Goal: Information Seeking & Learning: Learn about a topic

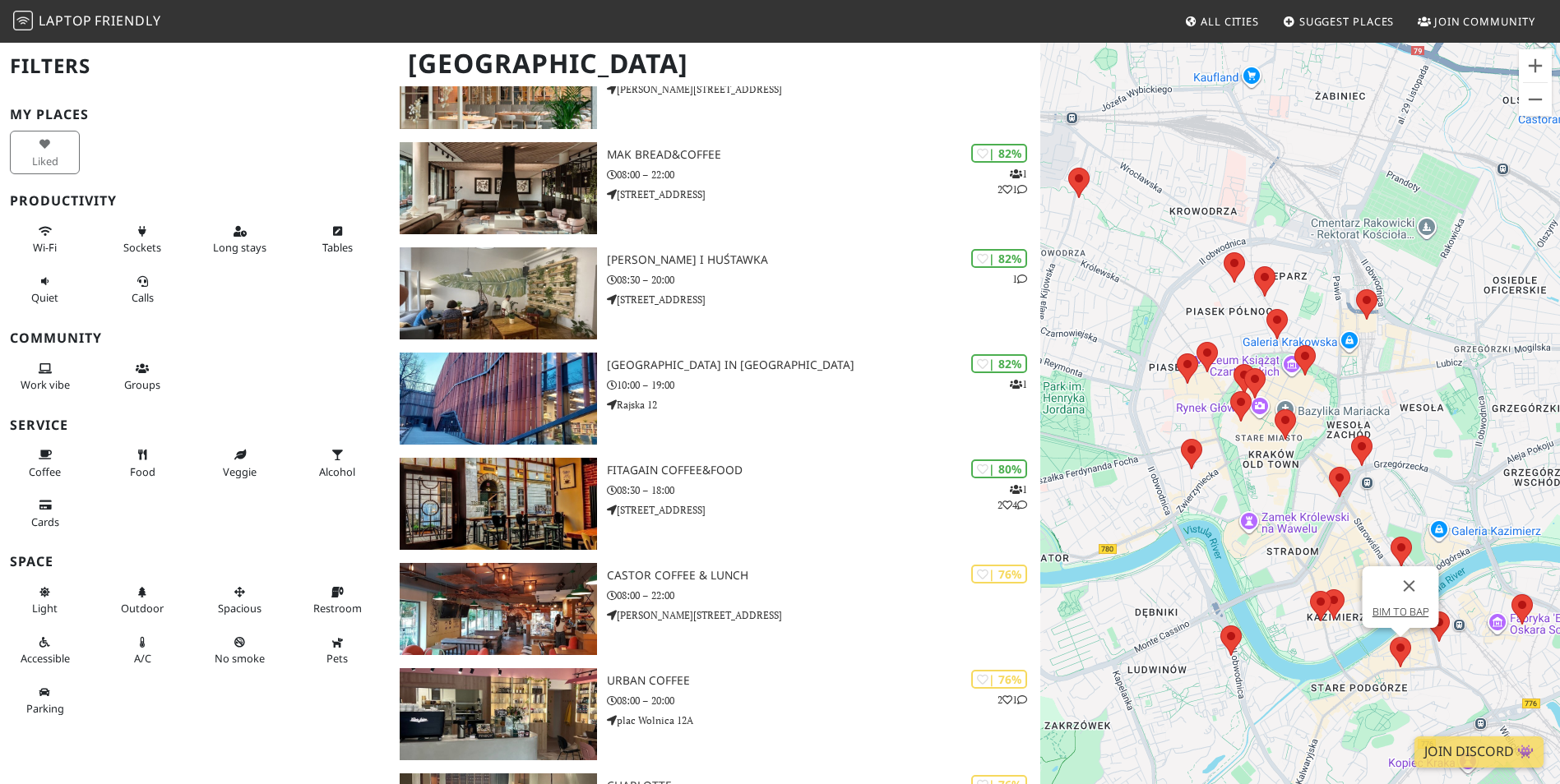
scroll to position [605, 0]
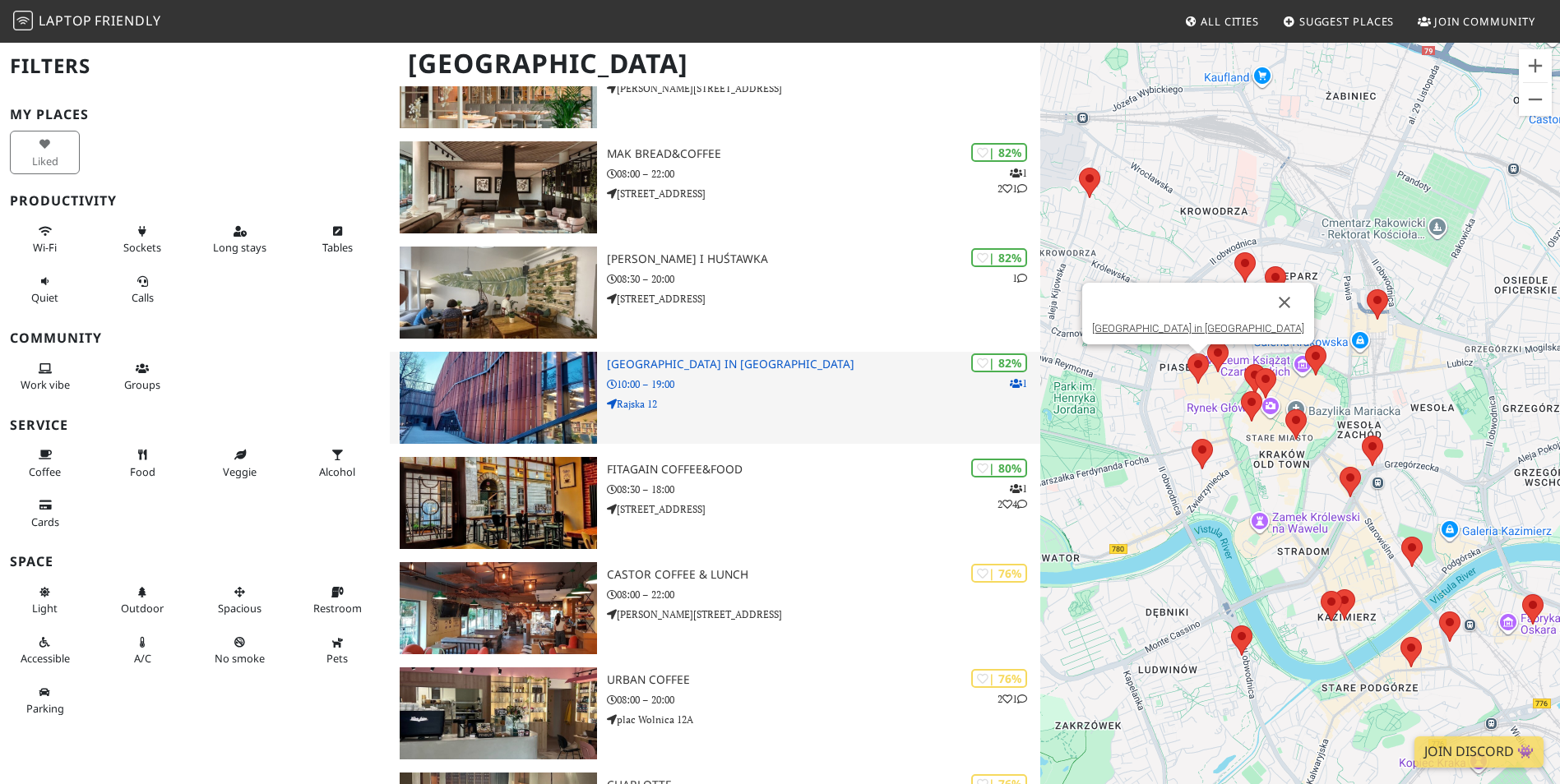
click at [630, 363] on h3 "Arteteka Regional Public Library in Krakow" at bounding box center [823, 364] width 433 height 14
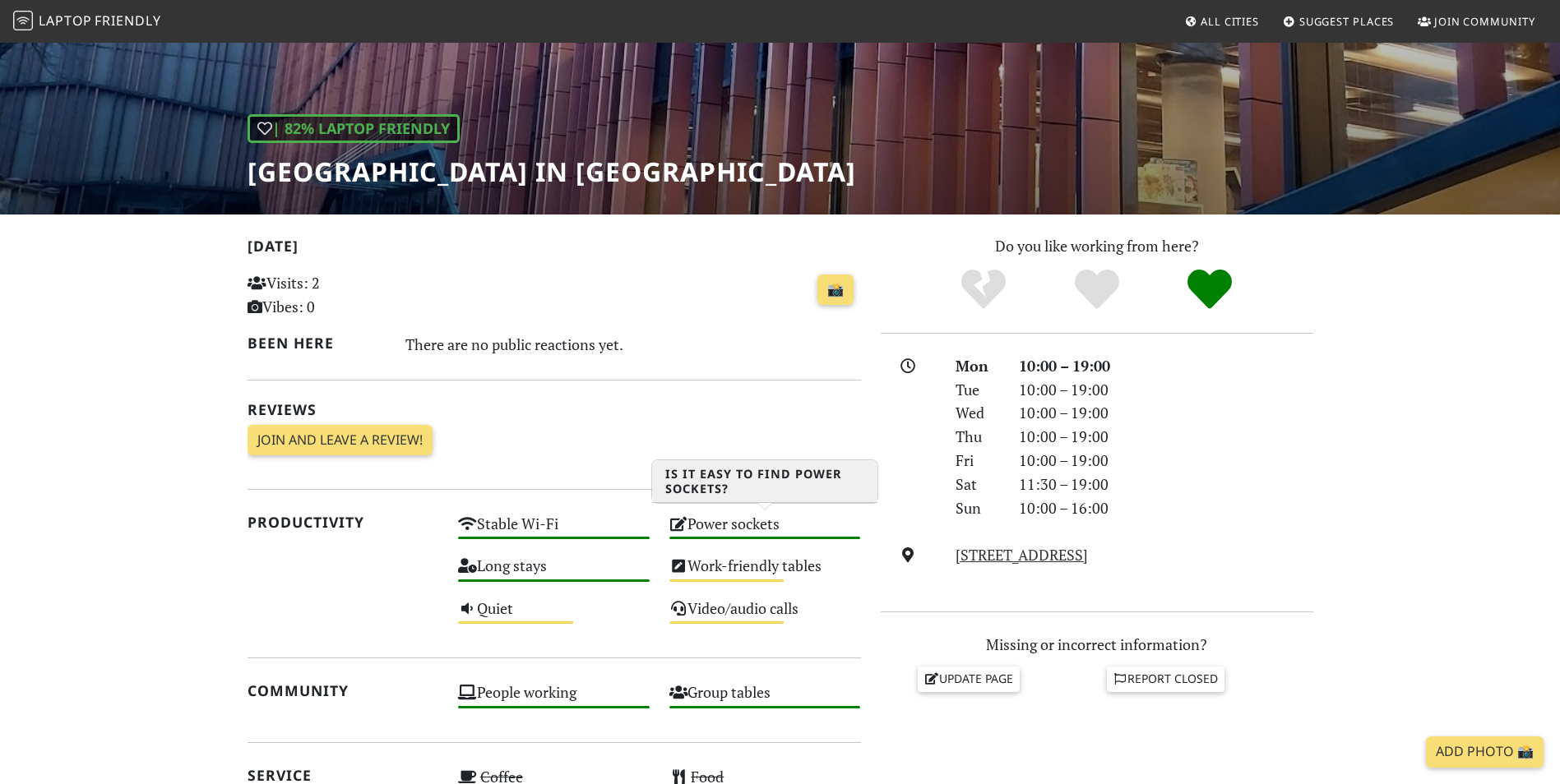
scroll to position [170, 0]
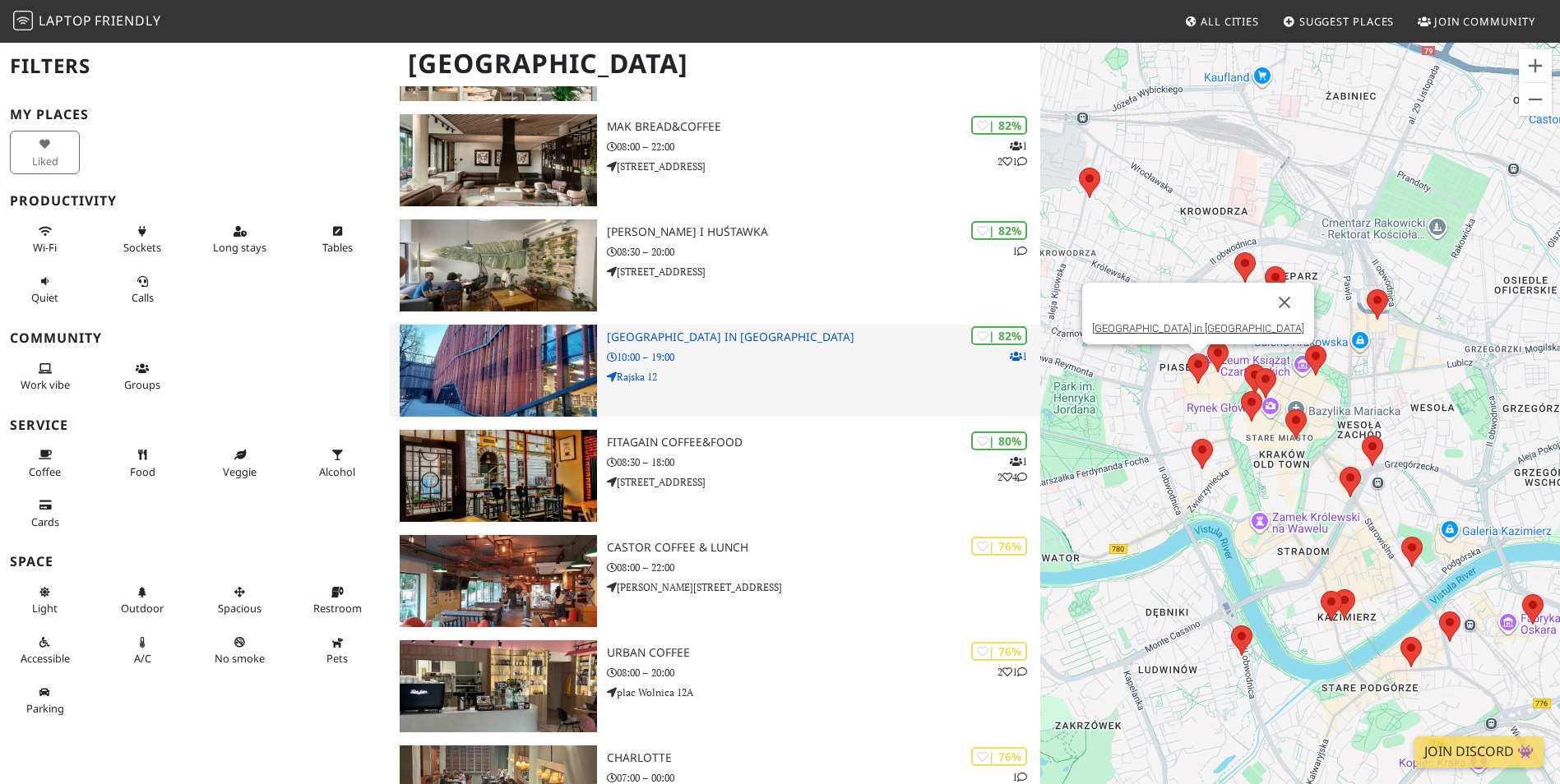
scroll to position [648, 0]
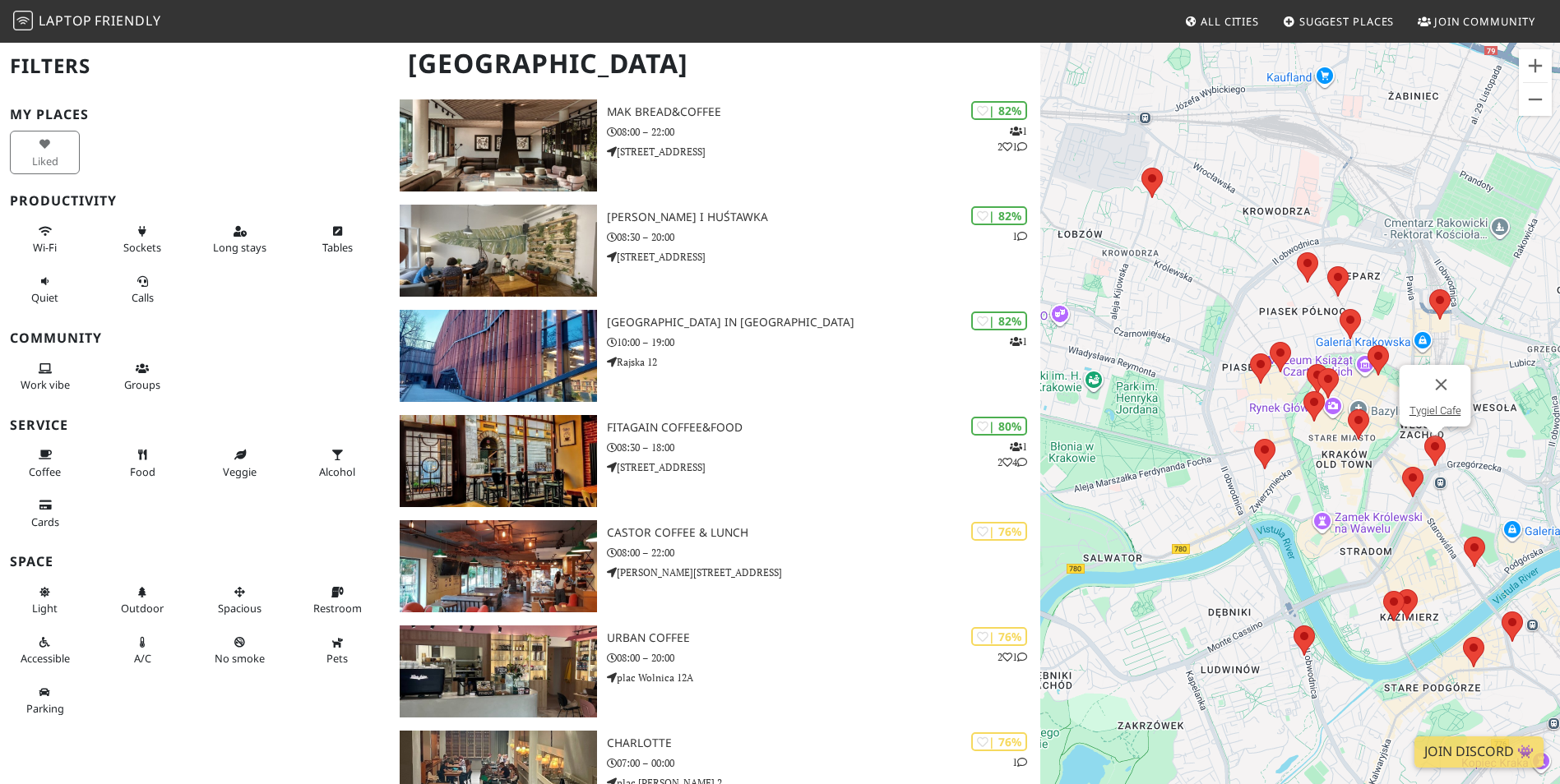
click at [1438, 445] on img at bounding box center [1435, 451] width 22 height 31
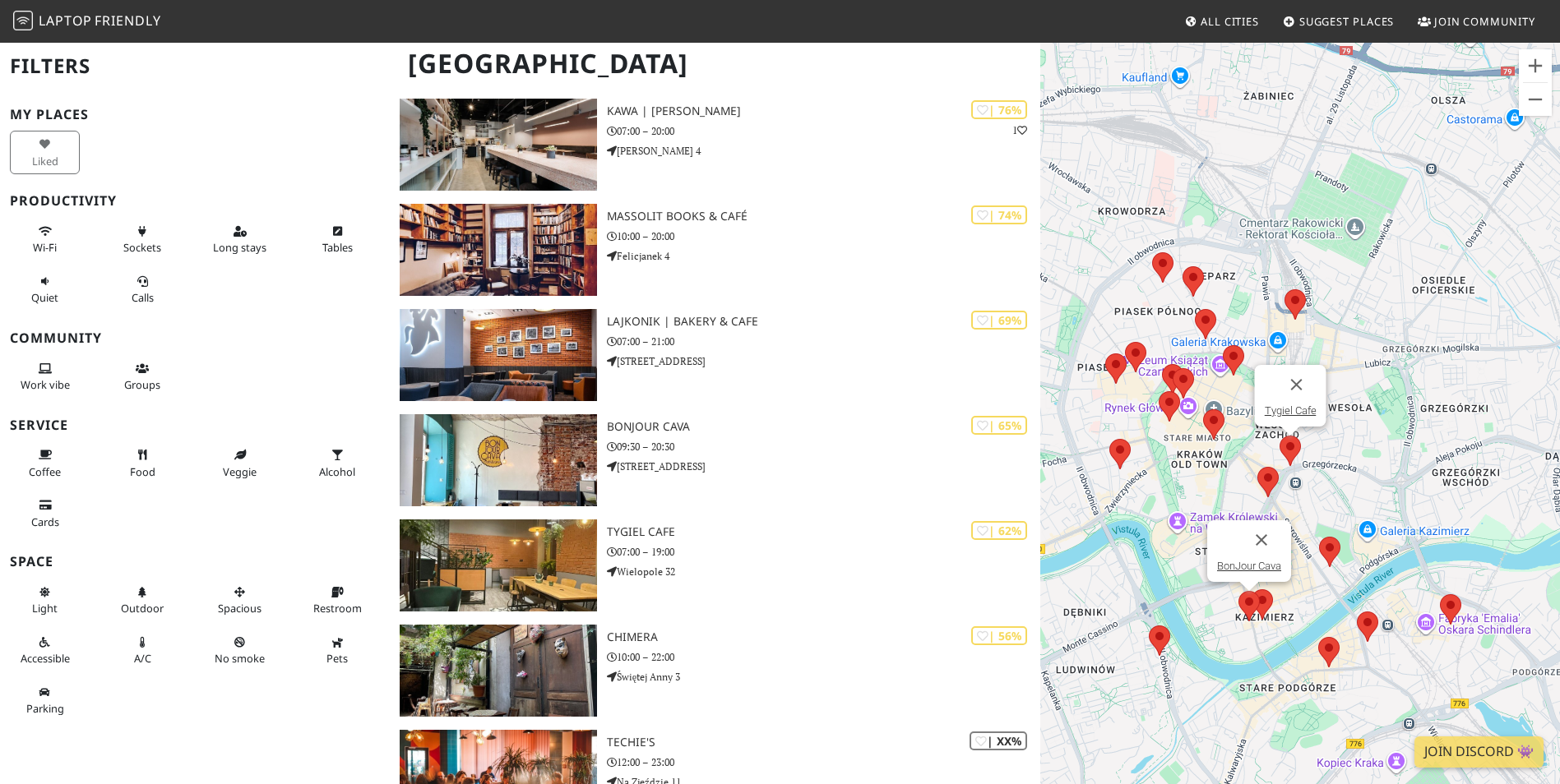
scroll to position [1389, 0]
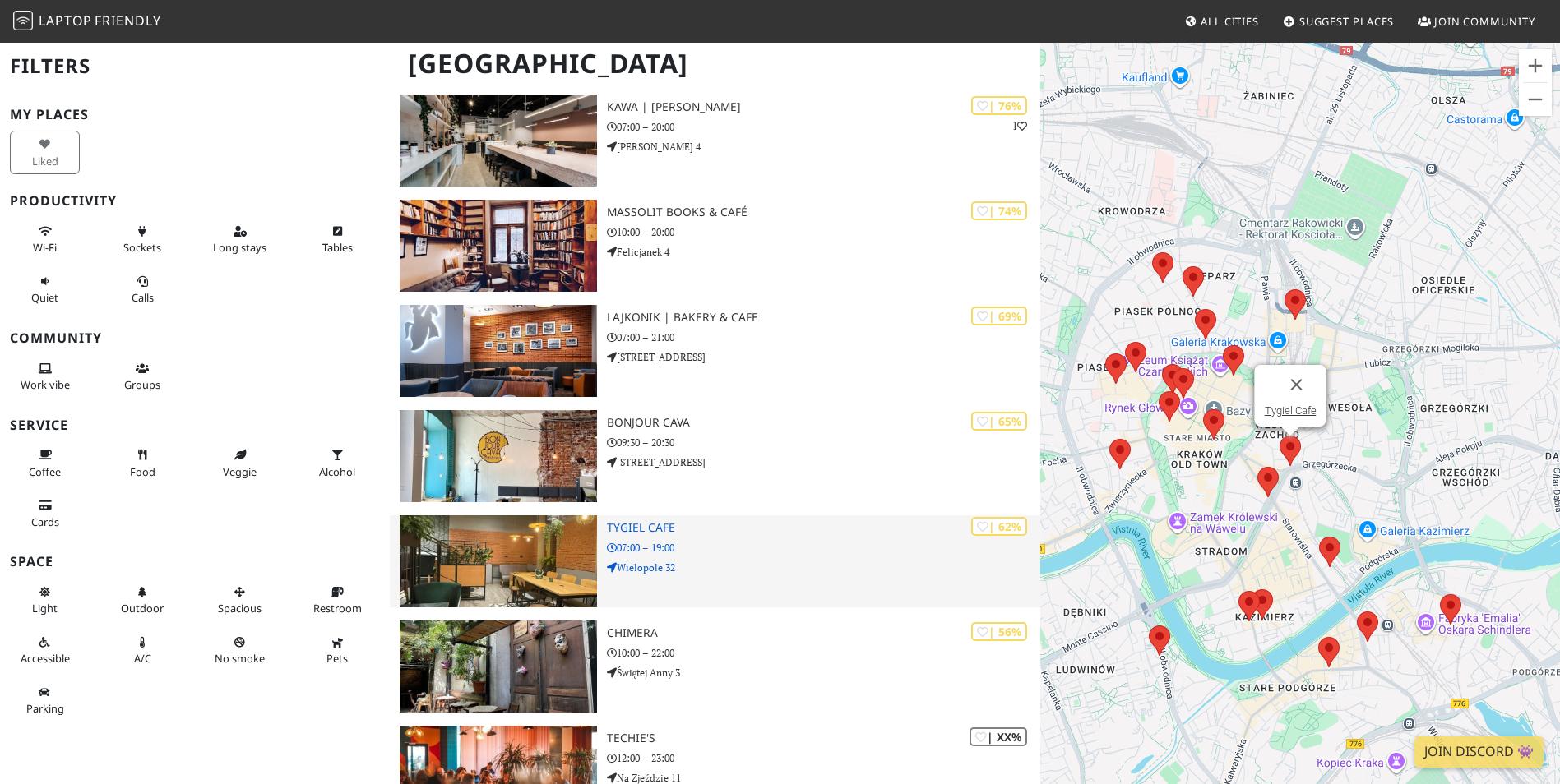
click at [490, 562] on img at bounding box center [497, 561] width 197 height 92
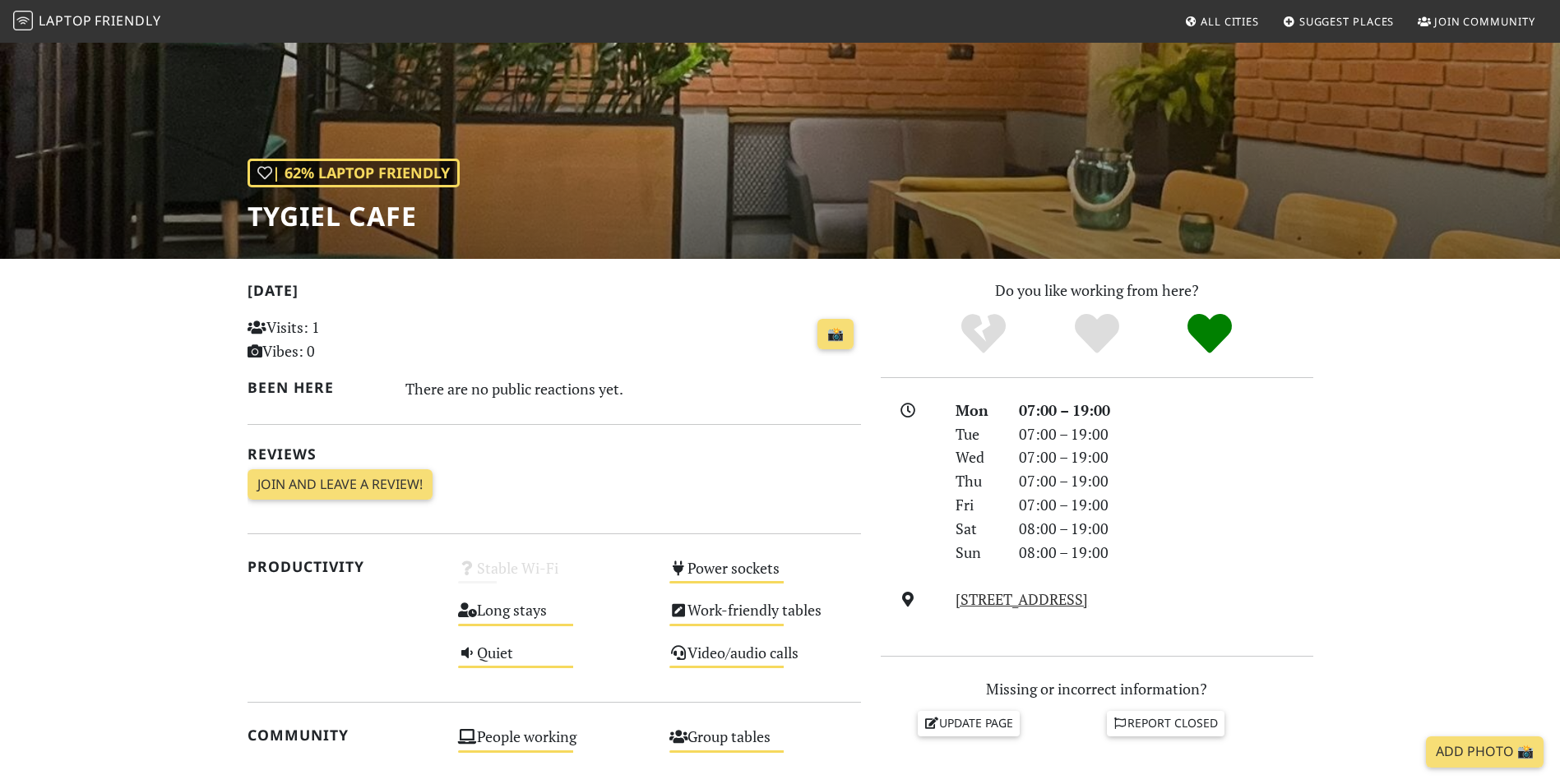
scroll to position [125, 0]
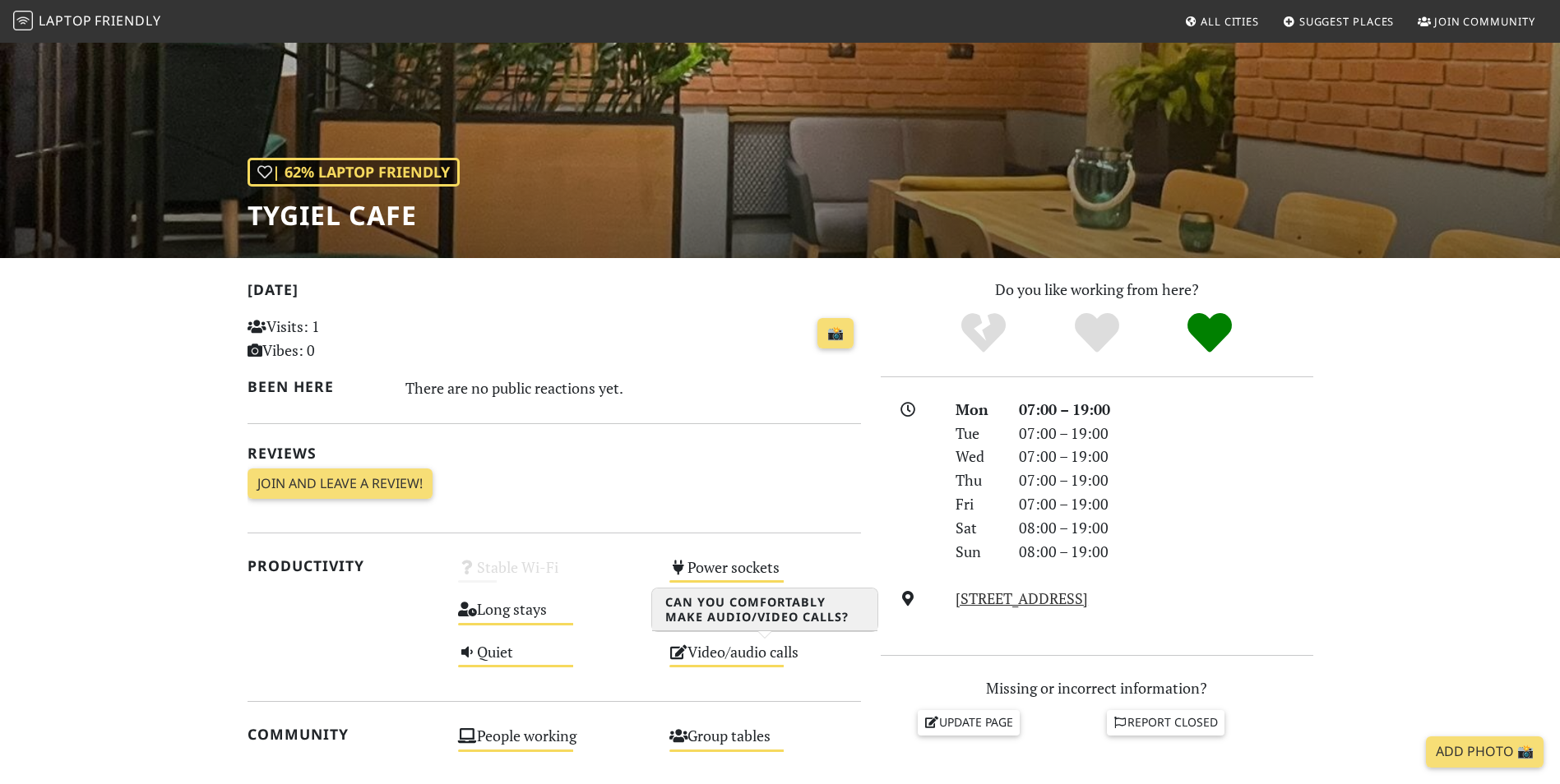
click at [709, 653] on div "Video/audio calls Medium" at bounding box center [765, 659] width 212 height 42
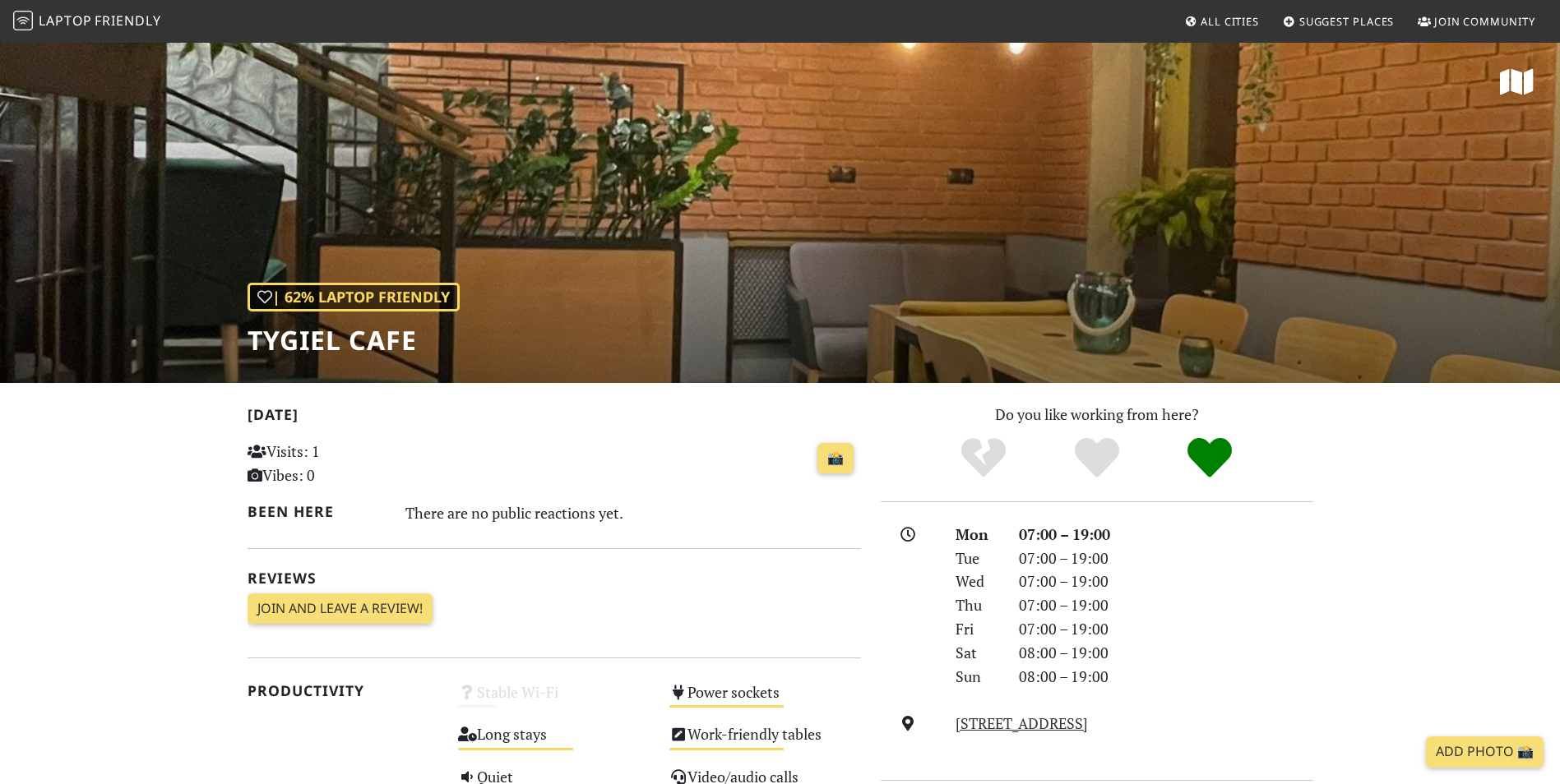
scroll to position [125, 0]
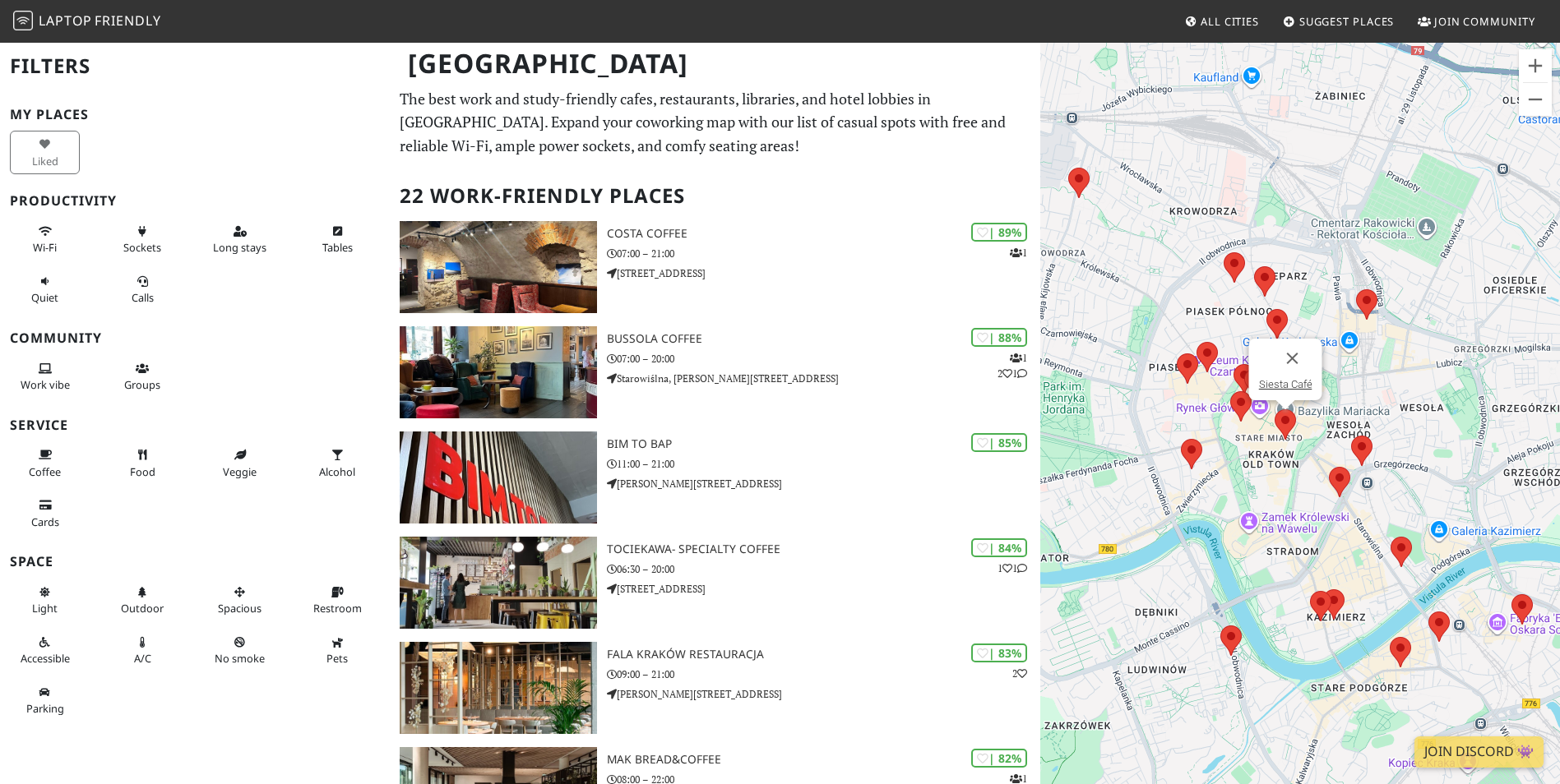
click at [1278, 421] on img at bounding box center [1286, 424] width 22 height 31
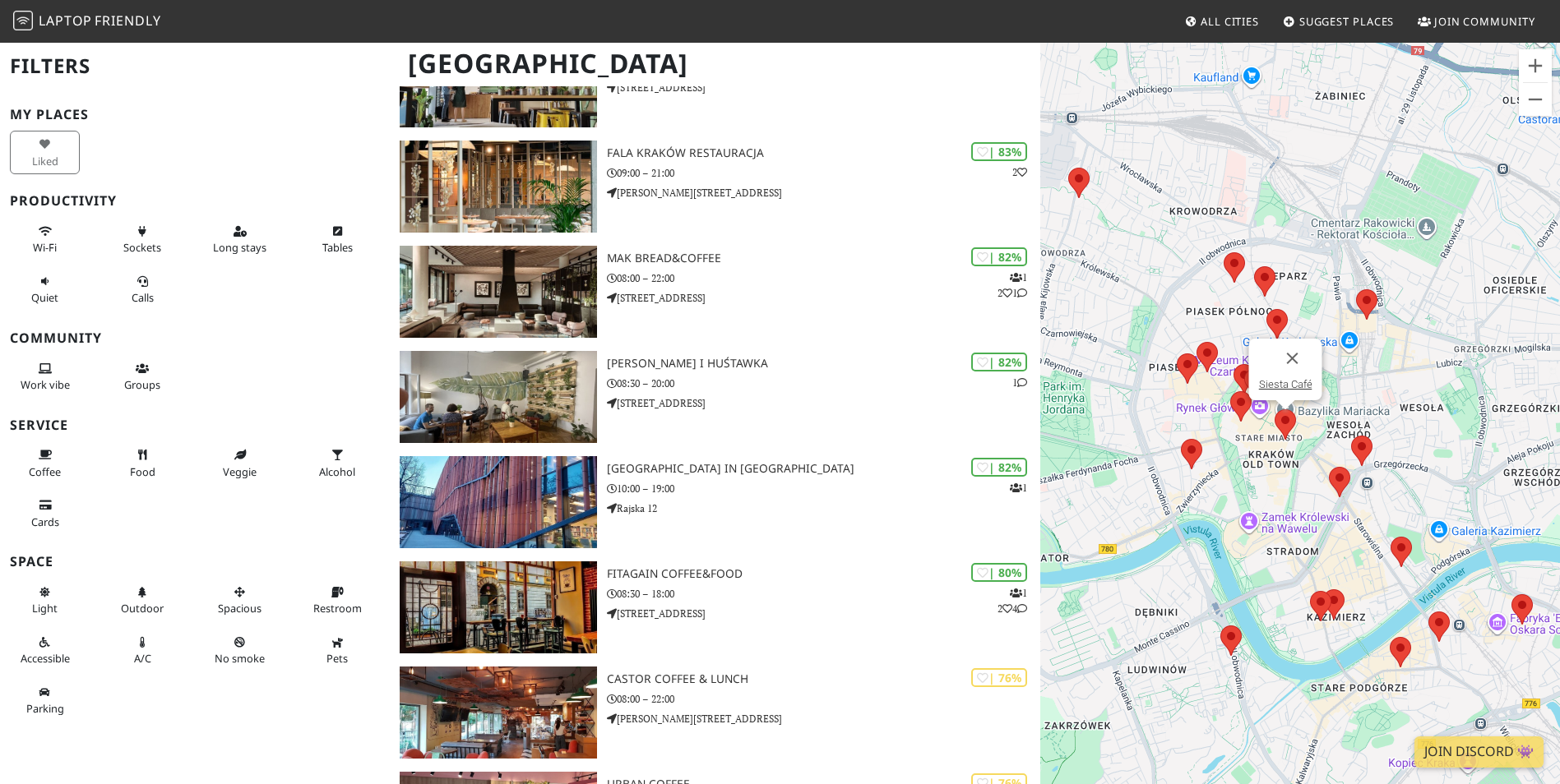
scroll to position [502, 0]
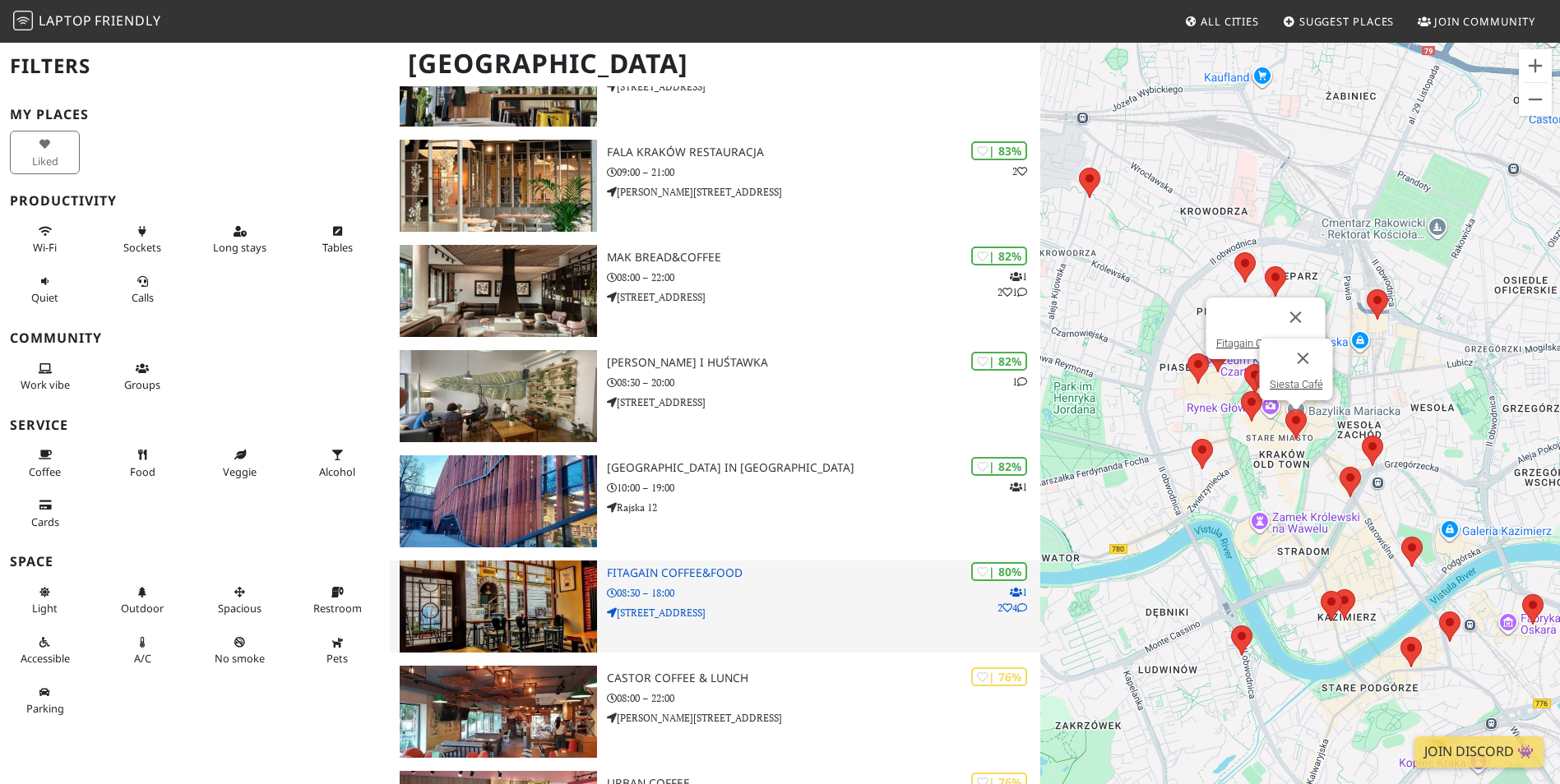
click at [670, 588] on p "08:30 – 18:00" at bounding box center [823, 593] width 433 height 16
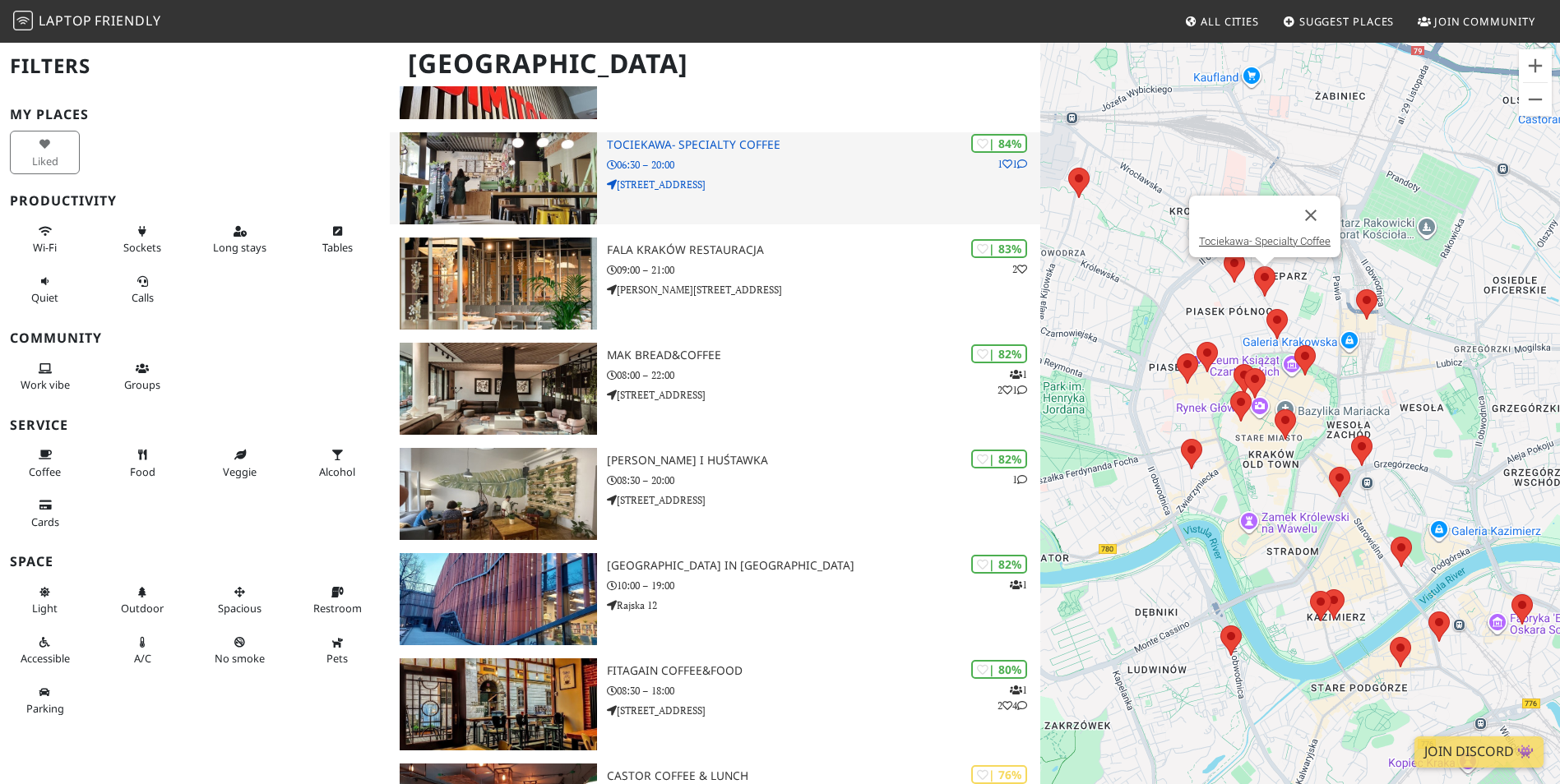
scroll to position [405, 0]
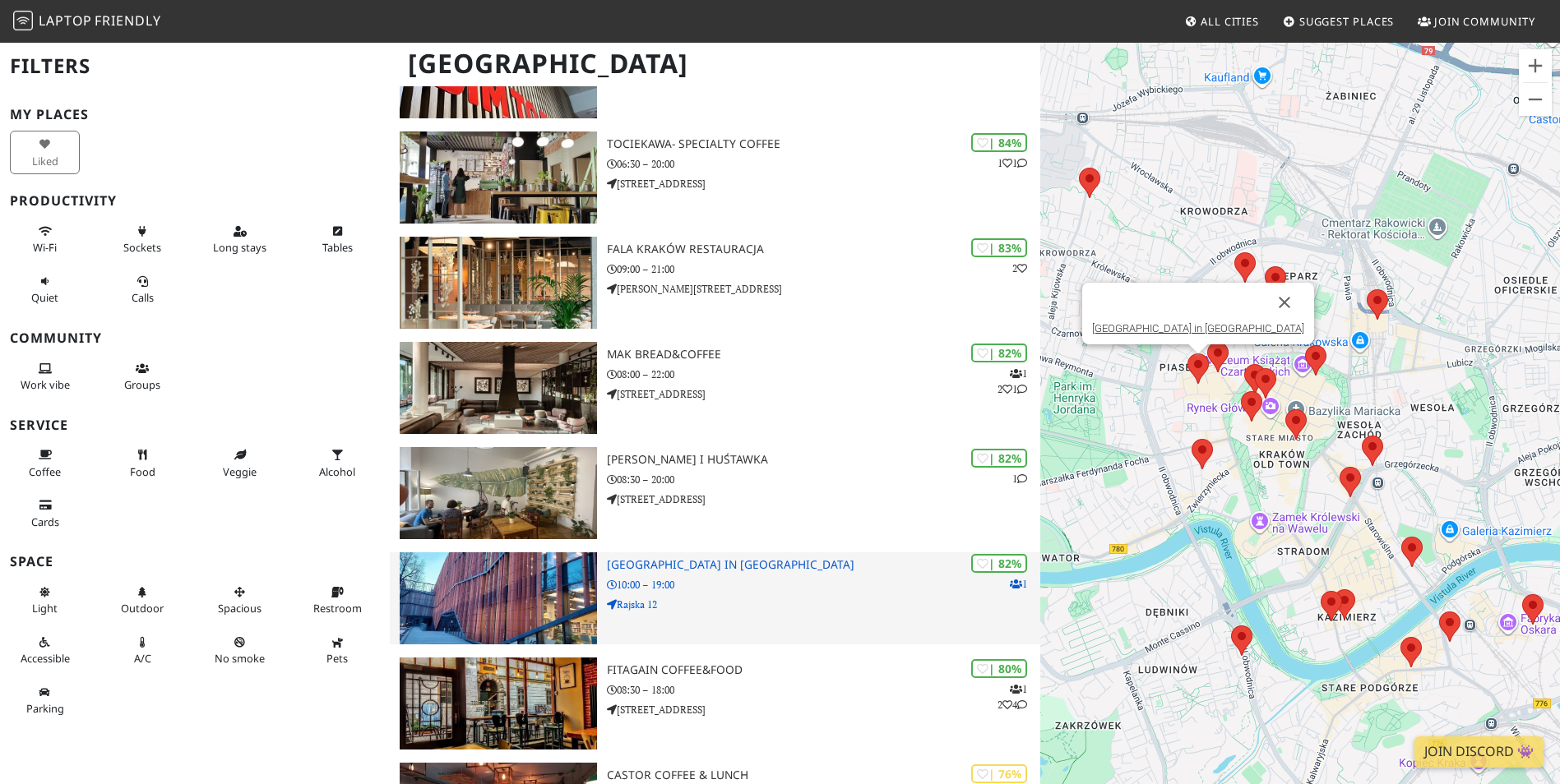
click at [549, 598] on img at bounding box center [497, 598] width 197 height 92
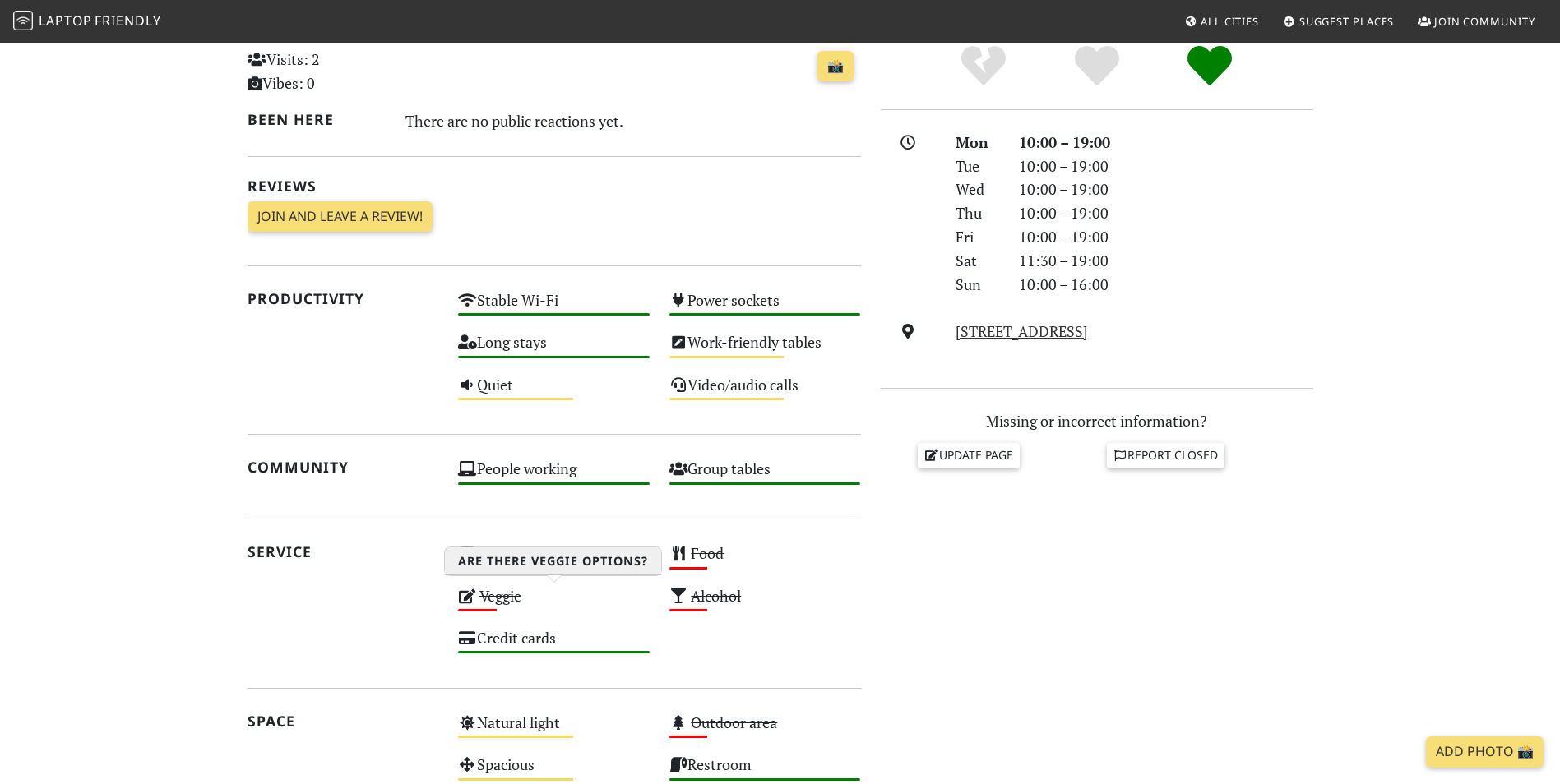
scroll to position [393, 0]
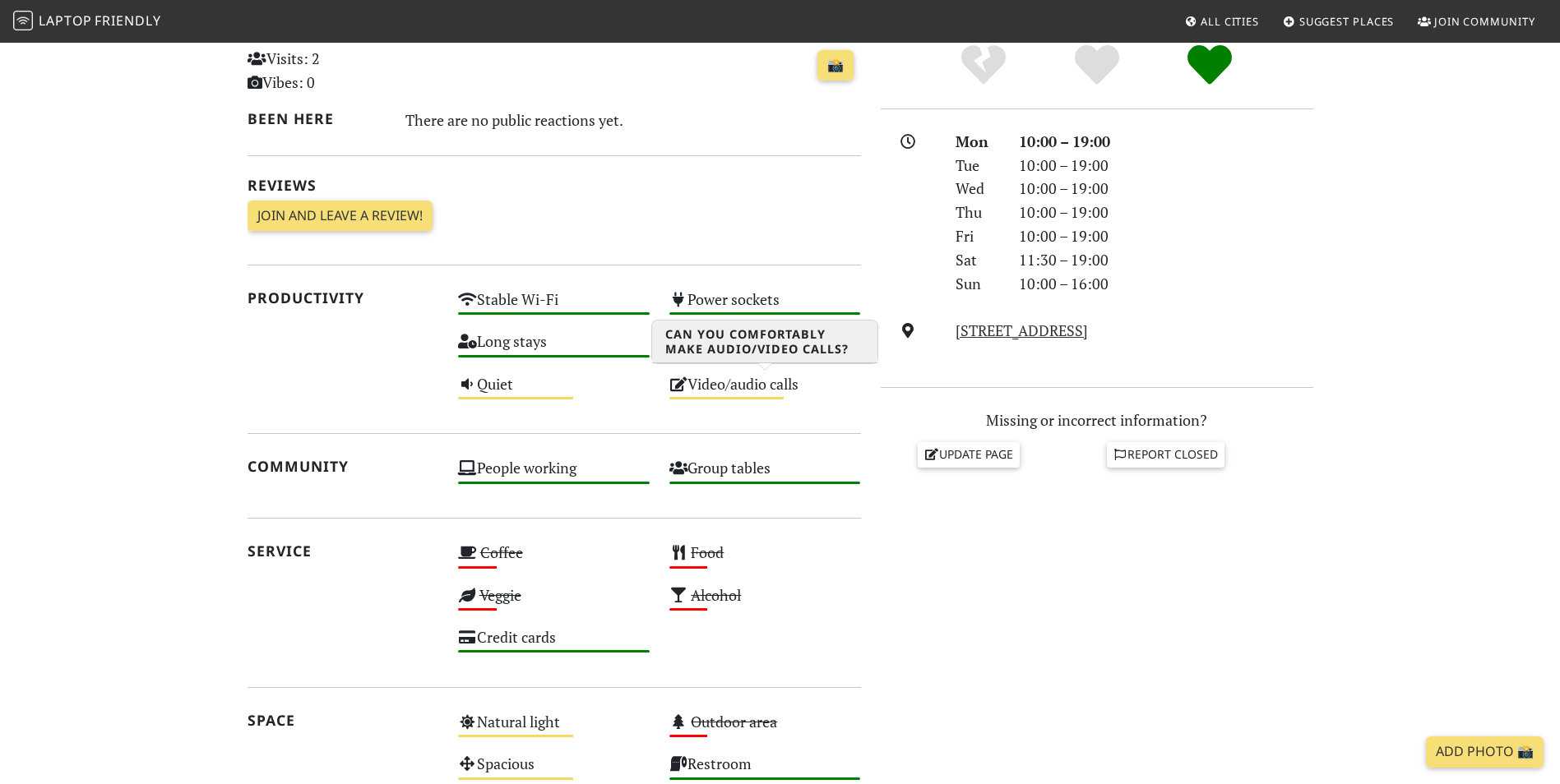
click at [765, 387] on div "Video/audio calls Medium" at bounding box center [765, 391] width 212 height 42
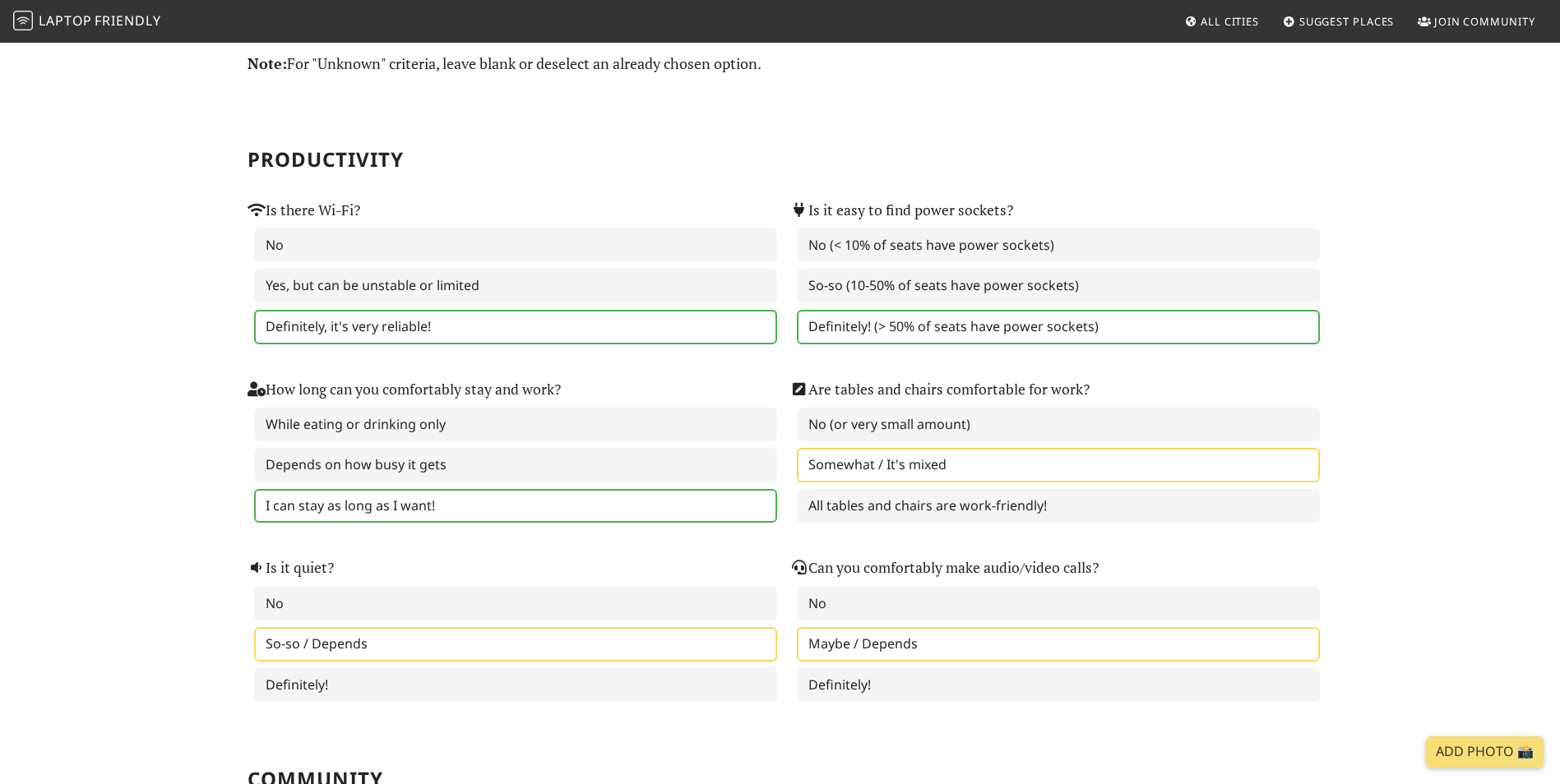
scroll to position [100, 0]
